Goal: Find specific page/section: Find specific page/section

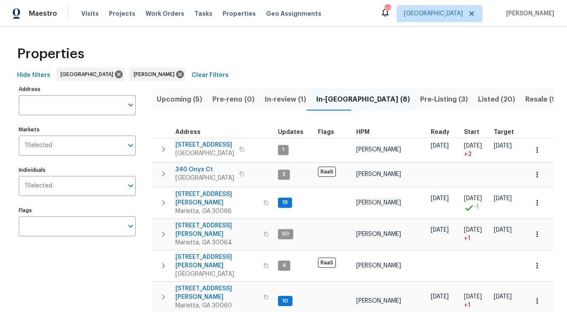
click at [420, 99] on span "Pre-Listing (3)" at bounding box center [444, 100] width 48 height 12
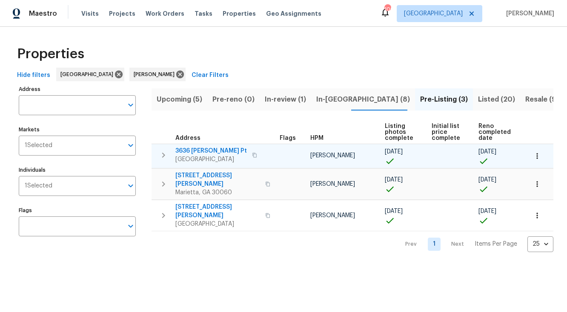
click at [204, 151] on span "3636 [PERSON_NAME] Pt" at bounding box center [210, 151] width 71 height 9
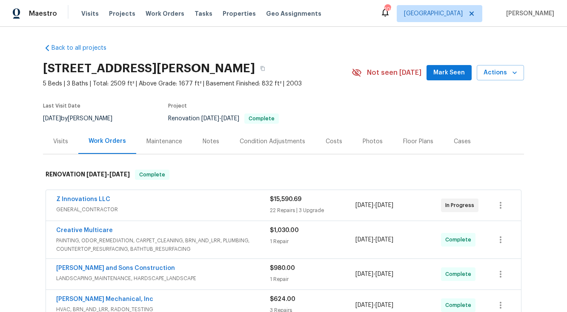
drag, startPoint x: 44, startPoint y: 67, endPoint x: 228, endPoint y: 68, distance: 183.7
click at [228, 68] on h2 "3636 Perry Pt, Austell, GA 30106" at bounding box center [149, 68] width 212 height 9
copy h2 "3636 Perry Pt, Austell, GA 30106"
